Goal: Task Accomplishment & Management: Use online tool/utility

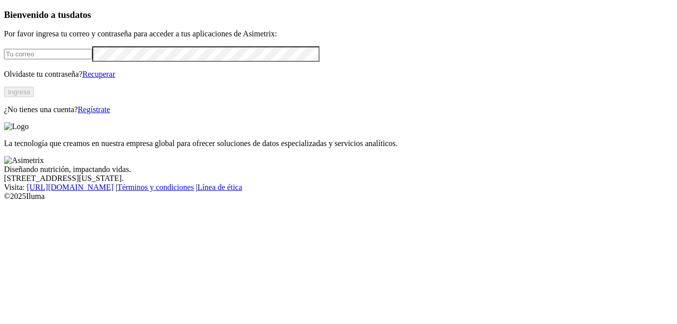
type input "[EMAIL_ADDRESS][PERSON_NAME][DOMAIN_NAME]"
click at [34, 97] on button "Ingresa" at bounding box center [19, 92] width 30 height 10
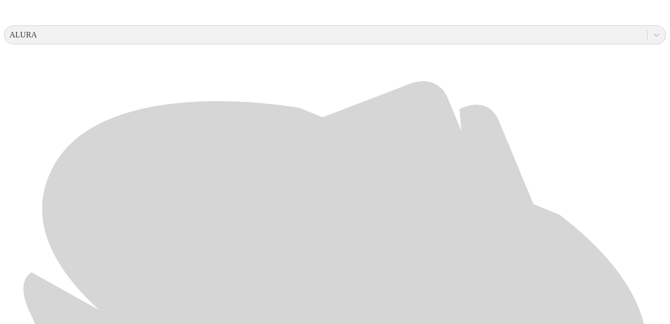
scroll to position [399, 0]
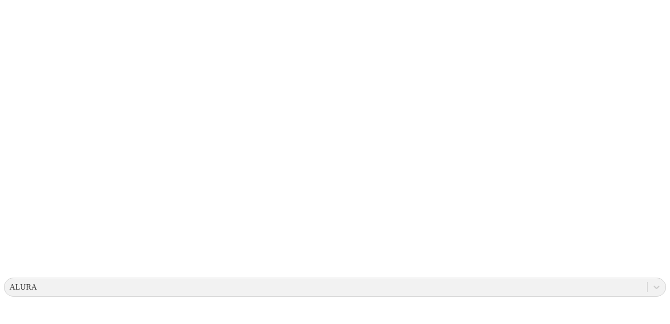
scroll to position [0, 0]
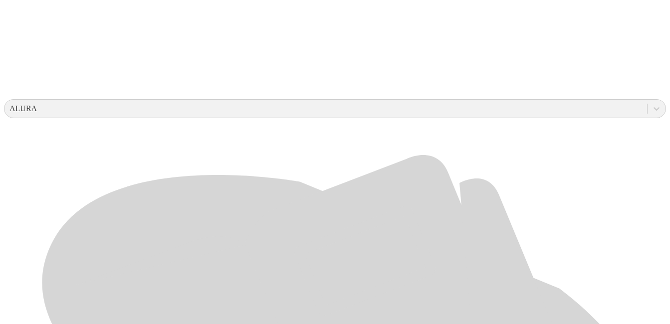
scroll to position [349, 0]
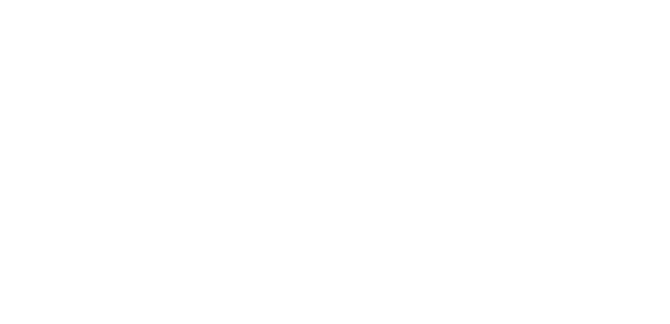
scroll to position [0, 0]
